Goal: Check status: Check status

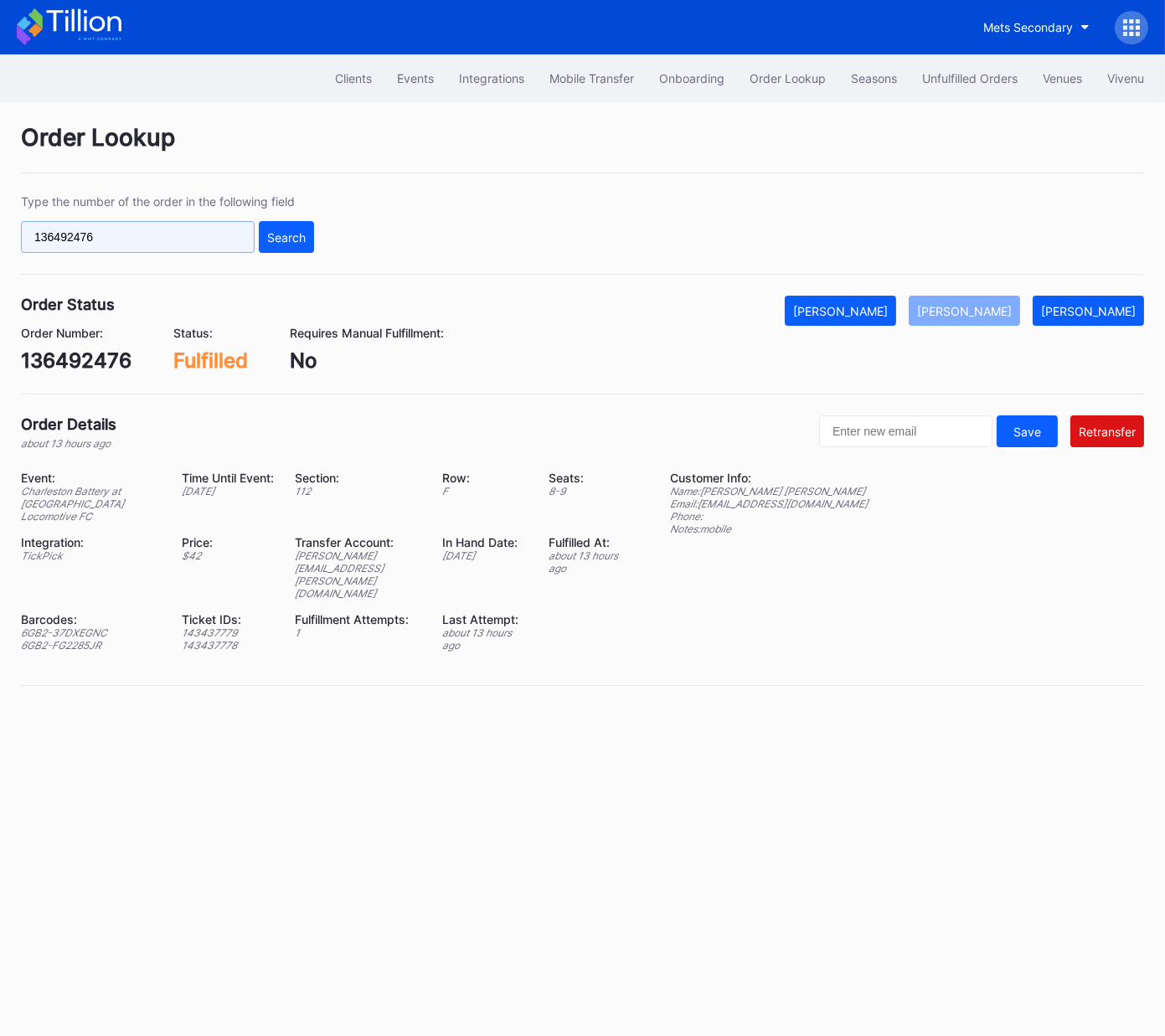
click at [216, 246] on input "136492476" at bounding box center [138, 237] width 234 height 32
click at [301, 230] on div "Search" at bounding box center [286, 238] width 38 height 14
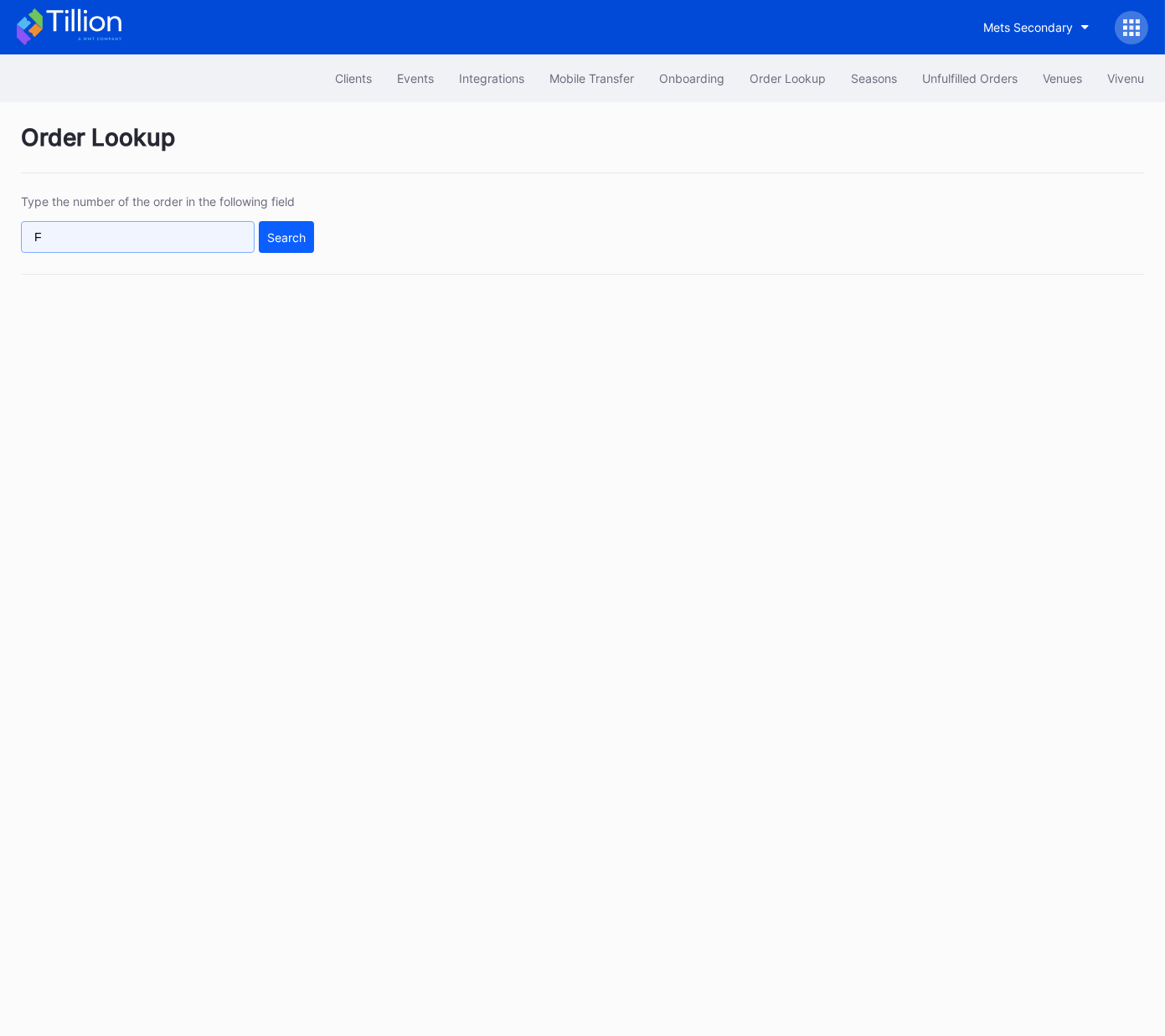
click at [214, 238] on input "F" at bounding box center [138, 237] width 234 height 32
click at [213, 244] on input "F" at bounding box center [138, 237] width 234 height 32
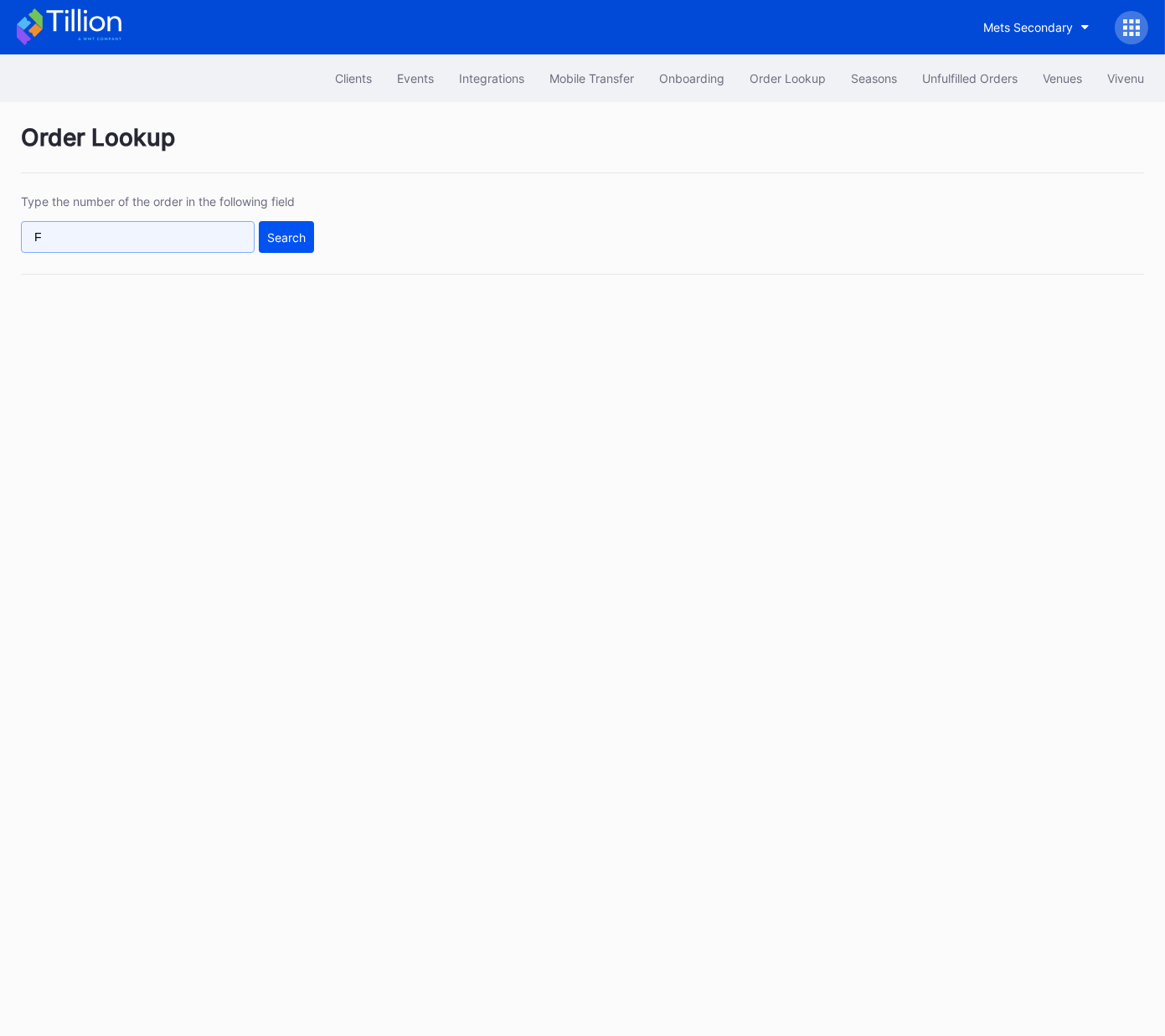
paste input "254195903"
type input "254195903"
click at [299, 234] on div "Search" at bounding box center [286, 238] width 38 height 14
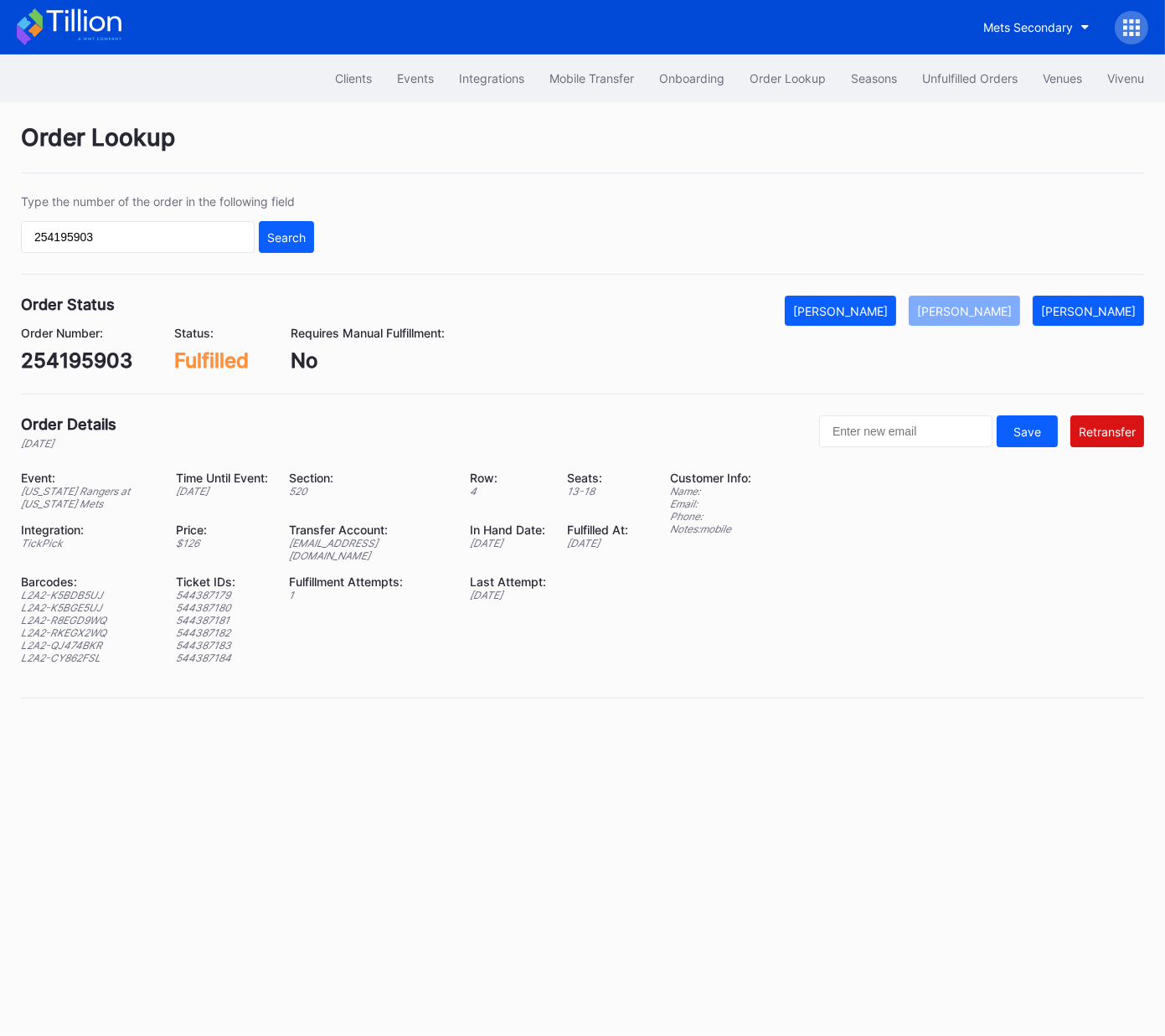
click at [113, 357] on div "254195903" at bounding box center [76, 360] width 112 height 24
click at [967, 90] on div "Clients Events Integrations Mobile Transfer Onboarding Order Lookup Seasons Unf…" at bounding box center [582, 78] width 1165 height 47
click at [965, 79] on div "Unfulfilled Orders" at bounding box center [969, 79] width 96 height 14
